Goal: Use online tool/utility: Utilize a website feature to perform a specific function

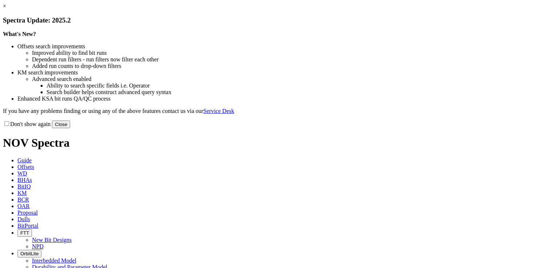
click at [6, 9] on link "×" at bounding box center [4, 6] width 3 height 6
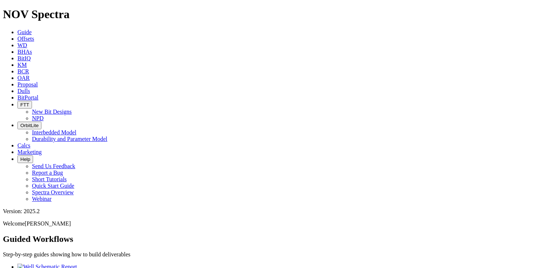
click at [39, 94] on span "BitPortal" at bounding box center [27, 97] width 21 height 6
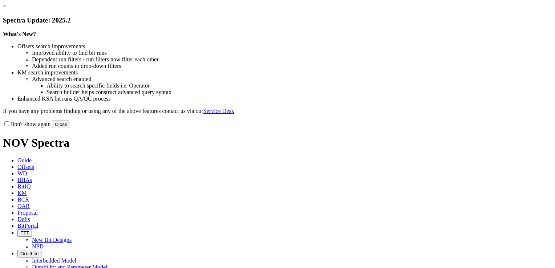
click at [6, 9] on link "×" at bounding box center [4, 6] width 3 height 6
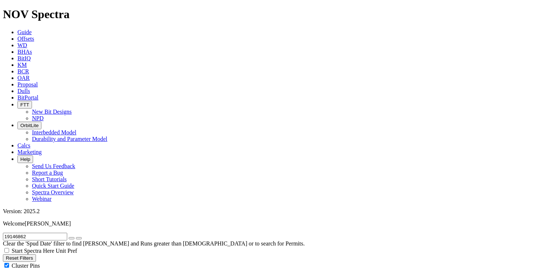
scroll to position [36, 0]
radio input "false"
radio input "true"
drag, startPoint x: 41, startPoint y: 30, endPoint x: -1, endPoint y: 33, distance: 42.2
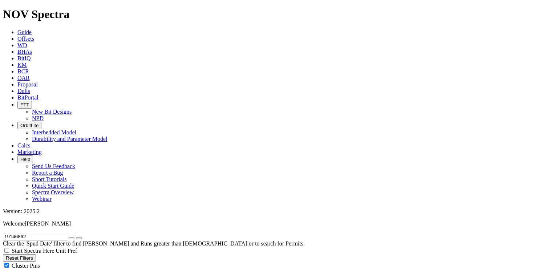
type input "n6"
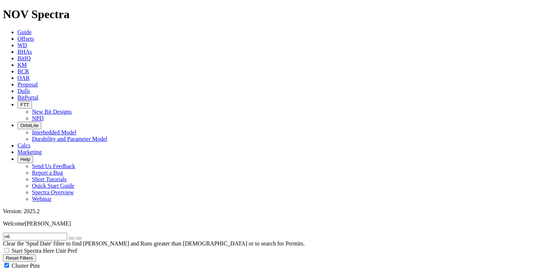
scroll to position [6953, 0]
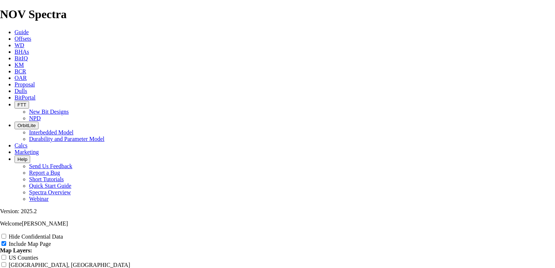
scroll to position [109, 0]
click at [6, 234] on input "Hide Confidential Data" at bounding box center [3, 236] width 5 height 5
checkbox input "true"
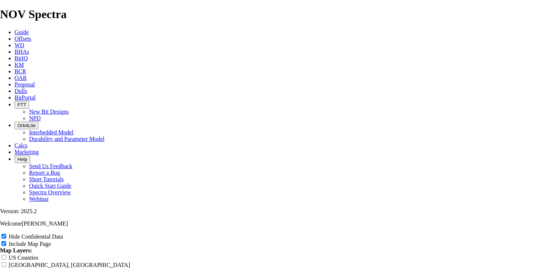
radio input "true"
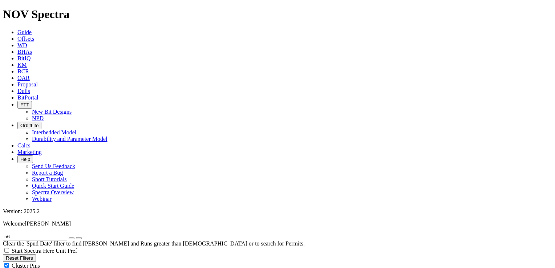
scroll to position [291, 0]
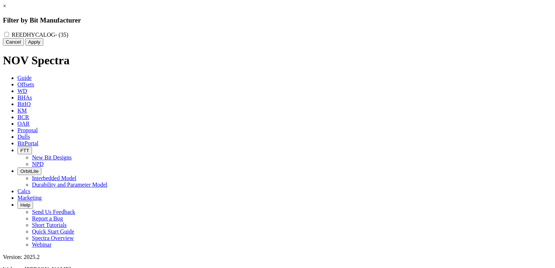
click at [9, 33] on input "REEDHYCALOG - (35)" at bounding box center [6, 34] width 5 height 5
checkbox input "true"
click at [43, 46] on button "Apply" at bounding box center [34, 42] width 18 height 8
checkbox input "false"
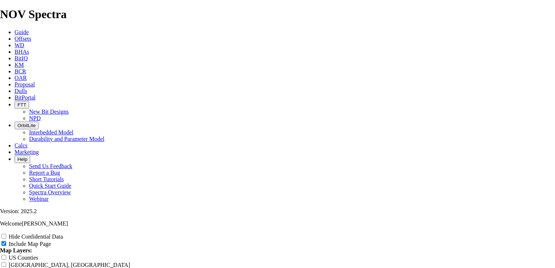
scroll to position [872, 0]
radio input "true"
click at [6, 234] on input "Hide Confidential Data" at bounding box center [3, 236] width 5 height 5
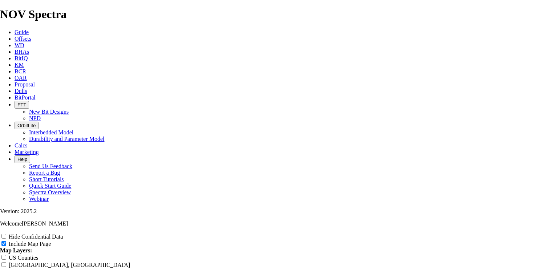
checkbox input "true"
drag, startPoint x: 350, startPoint y: 92, endPoint x: 197, endPoint y: 107, distance: 153.7
type input "7"
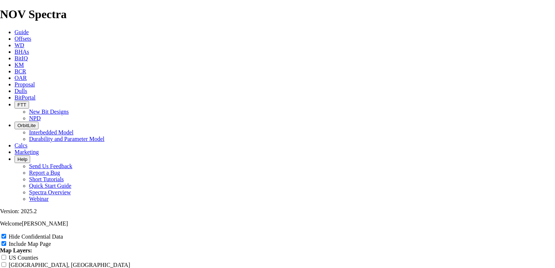
type input "7"
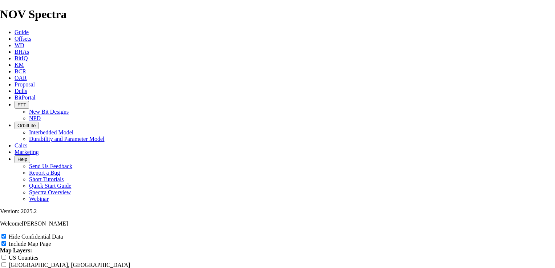
type input "7"
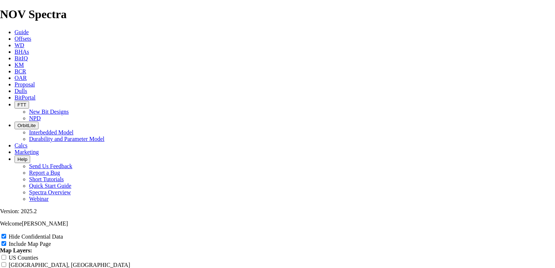
type input "7"
type input "7."
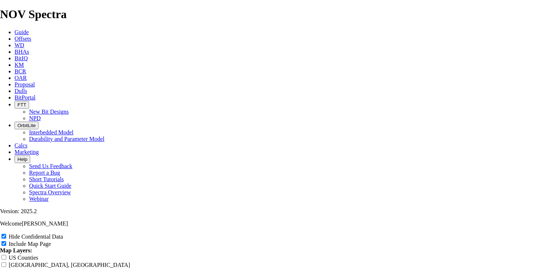
type input "7."
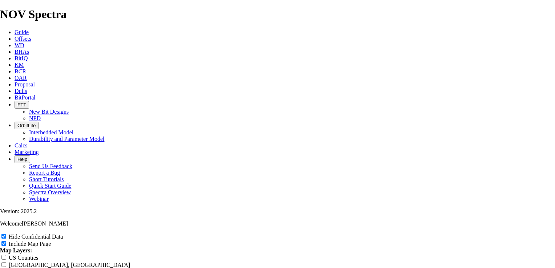
type input "7."
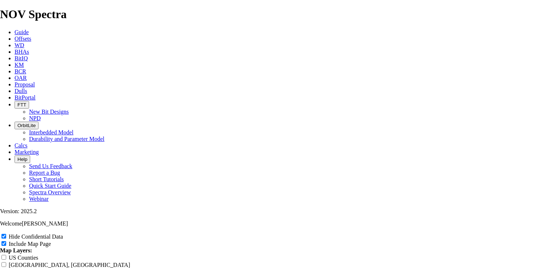
type input "7."
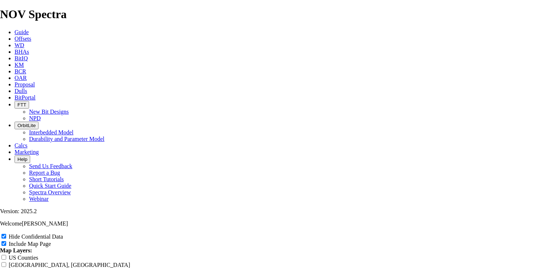
type input "7.8"
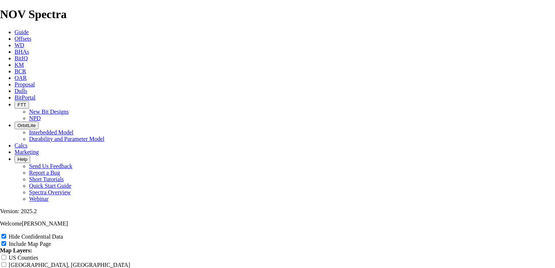
type input "7.8"
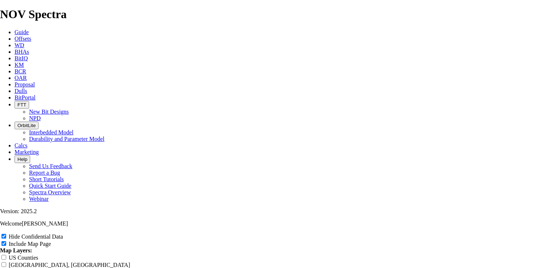
type input "7.8"
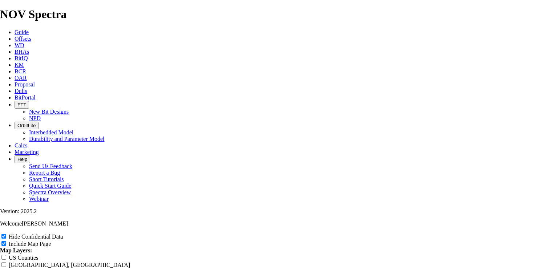
type input "7.8"
type input "7.87"
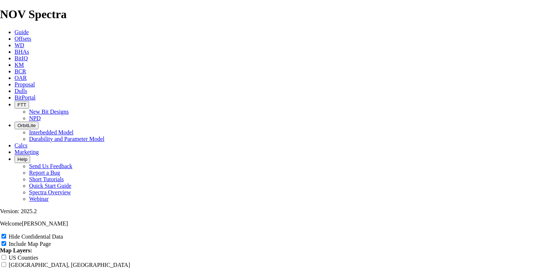
type input "7.87"
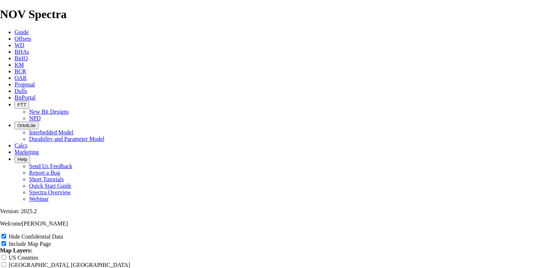
type input "7.87"
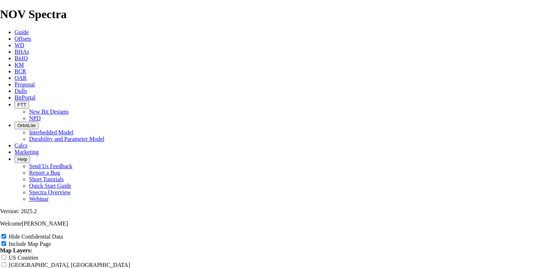
type input "7.87"
type input "7.875"
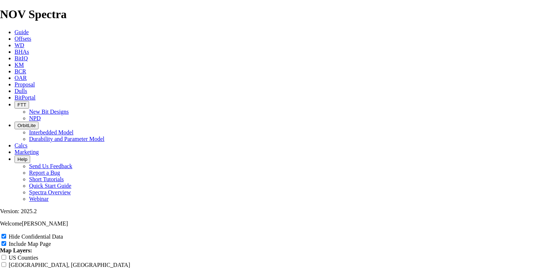
type input "7.875"
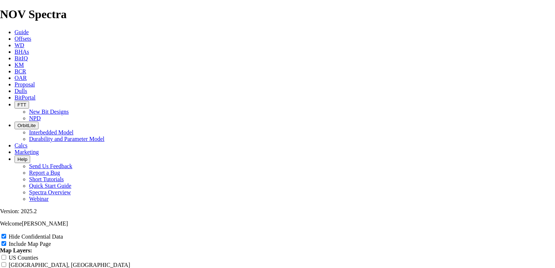
type input "7.875"
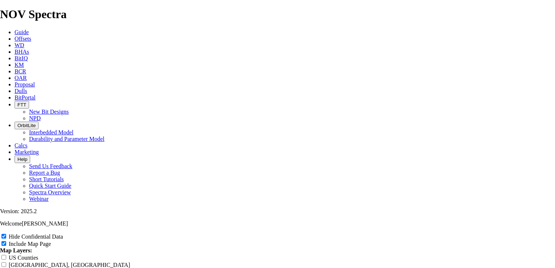
type input "7.875"
type input "7.875""
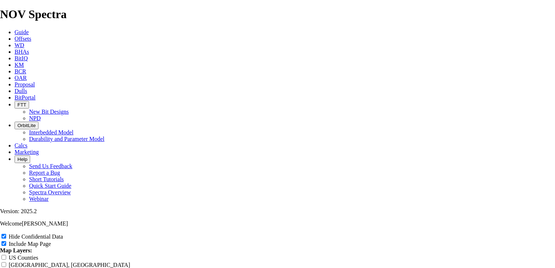
type input "7.875""
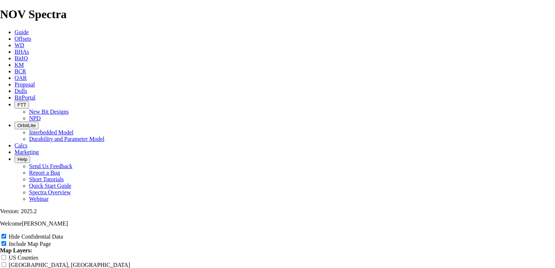
type input "7.875""
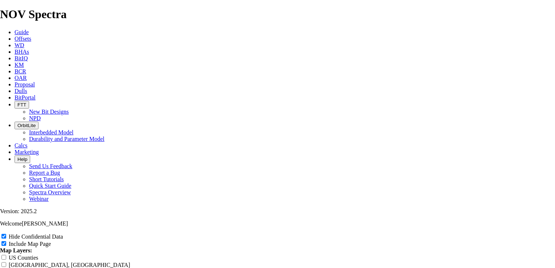
type input "7.875""
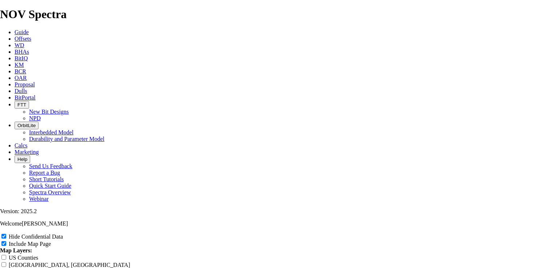
scroll to position [981, 0]
type input "7.875" T"
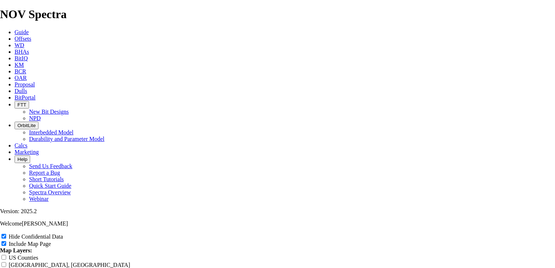
type input "7.875" T"
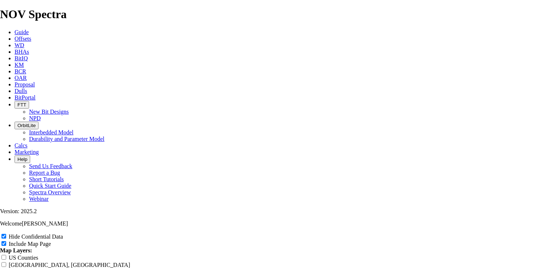
type input "7.875" T"
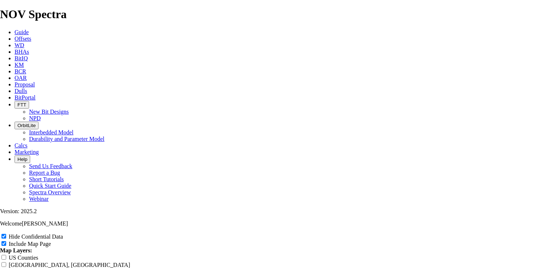
type input "7.875" T"
type input "7.875" TK"
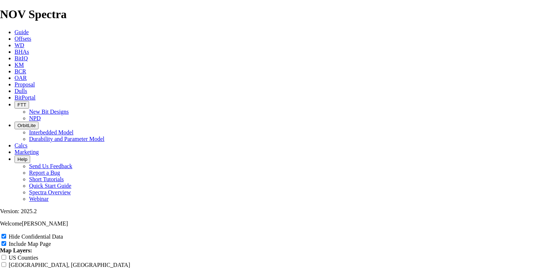
type input "7.875" TK"
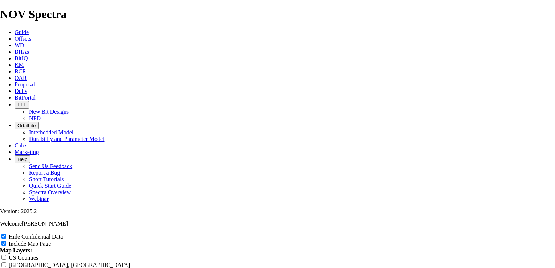
type input "7.875" TK"
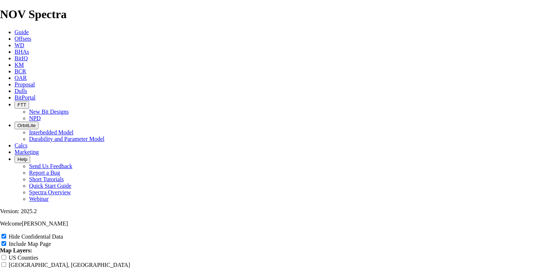
type input "7.875" TK"
type input "7.875" TKF"
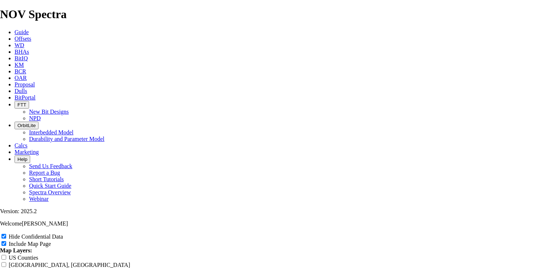
type input "7.875" TKF"
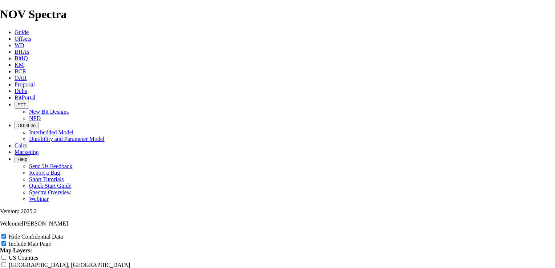
type input "7.875" TKF"
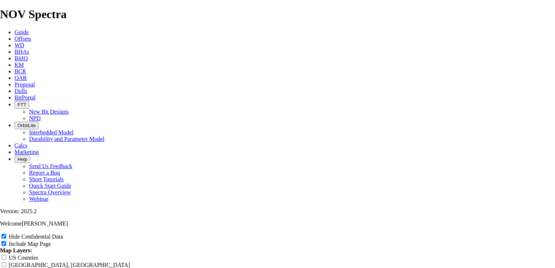
type input "7.875" TKF"
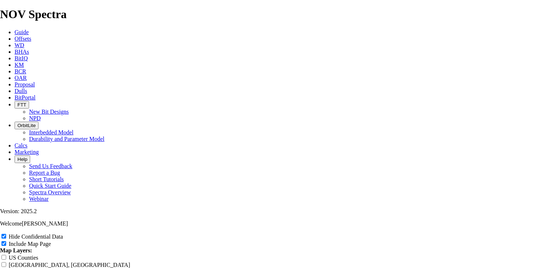
type input "7.875" TKF6"
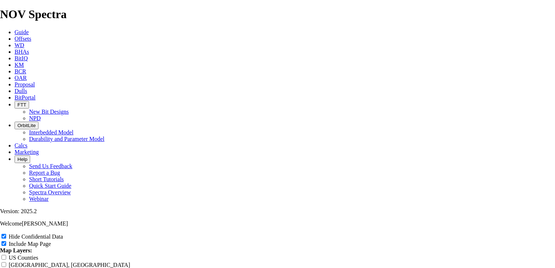
type input "7.875" TKF6"
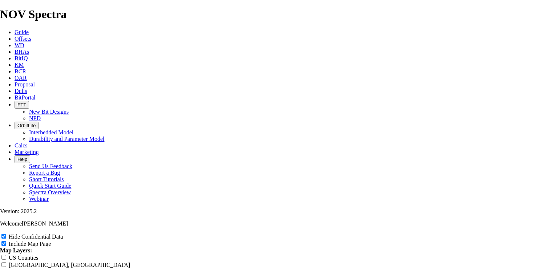
type input "7.875" TKF6"
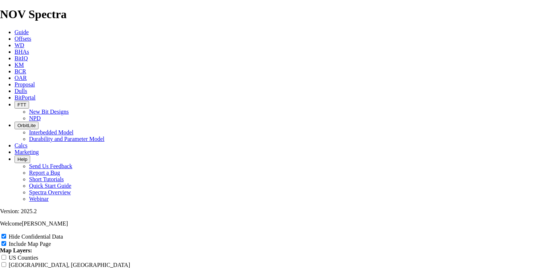
type input "7.875" TKF6"
type input "7.875" TKF63"
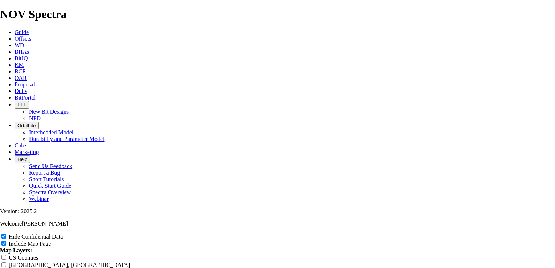
type input "7.875" TKF63"
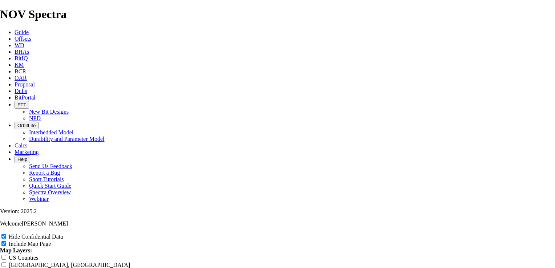
type input "7.875" TKF63"
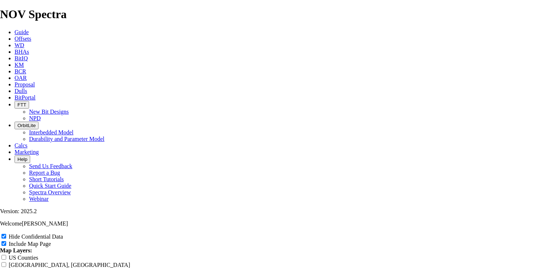
type input "7.875" TKF63"
type input "7.875" TKF63-"
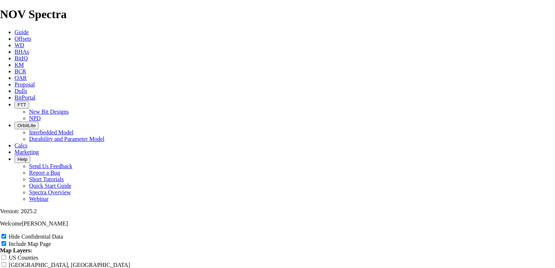
type input "7.875" TKF63-"
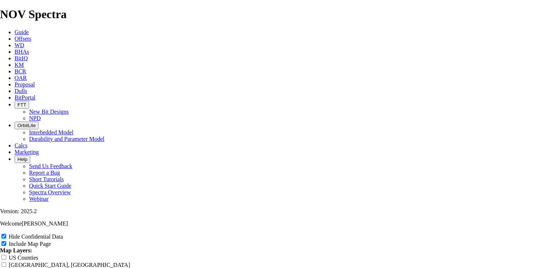
type input "7.875" TKF63-"
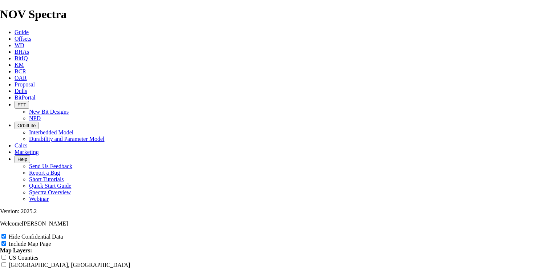
type input "7.875" TKF63-"
drag, startPoint x: 528, startPoint y: 233, endPoint x: 256, endPoint y: 231, distance: 271.8
